Goal: Task Accomplishment & Management: Manage account settings

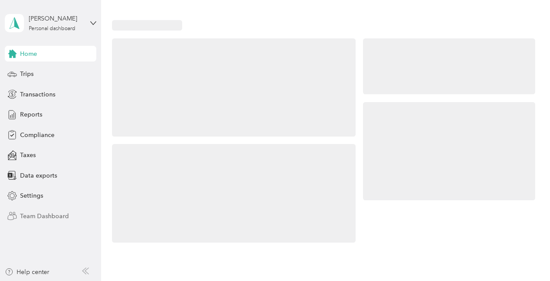
click at [42, 216] on span "Team Dashboard" at bounding box center [44, 215] width 49 height 9
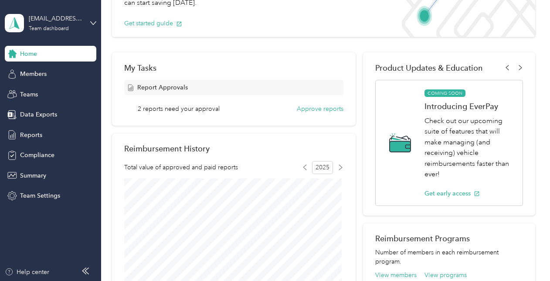
scroll to position [88, 0]
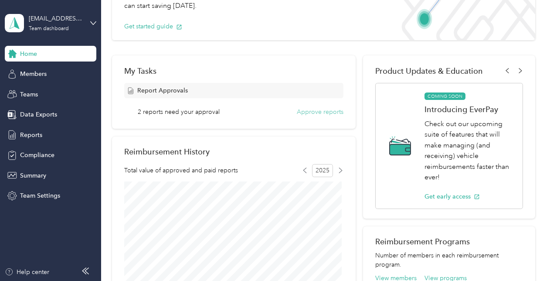
click at [317, 114] on button "Approve reports" at bounding box center [320, 111] width 47 height 9
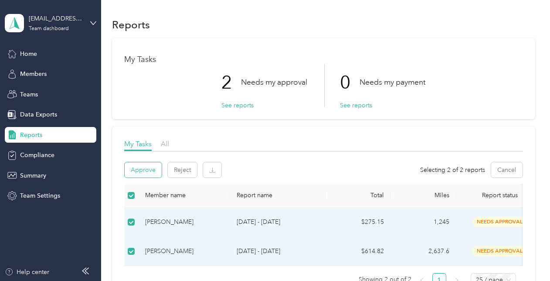
click at [140, 168] on button "Approve" at bounding box center [143, 169] width 37 height 15
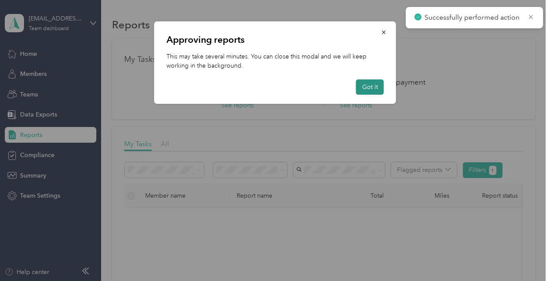
click at [379, 85] on button "Got it" at bounding box center [370, 86] width 28 height 15
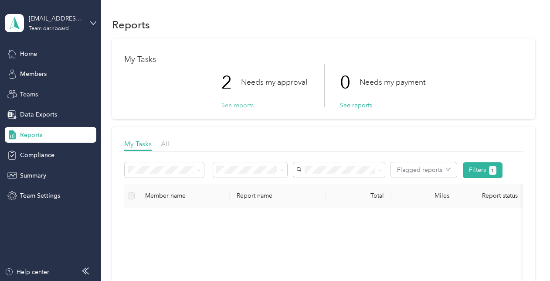
click at [242, 104] on button "See reports" at bounding box center [237, 105] width 32 height 9
